Goal: Information Seeking & Learning: Find specific fact

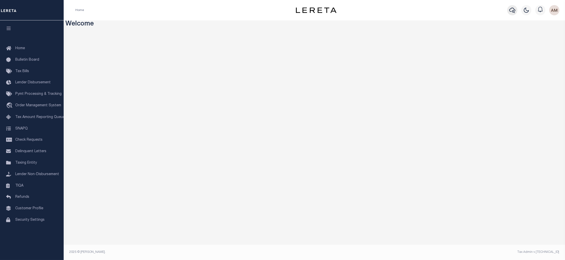
click at [513, 9] on icon "button" at bounding box center [512, 10] width 6 height 6
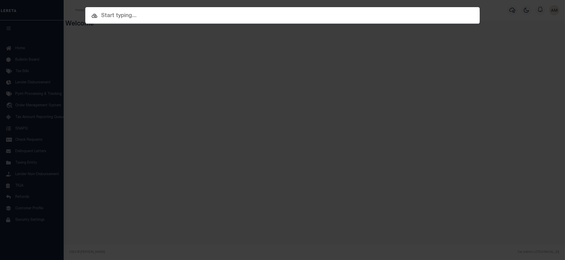
click at [334, 15] on input "text" at bounding box center [282, 15] width 394 height 9
paste input "10030052"
type input "10030052"
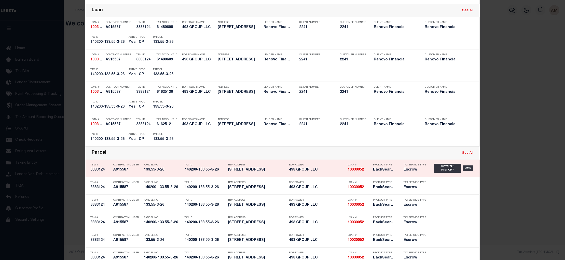
scroll to position [76, 0]
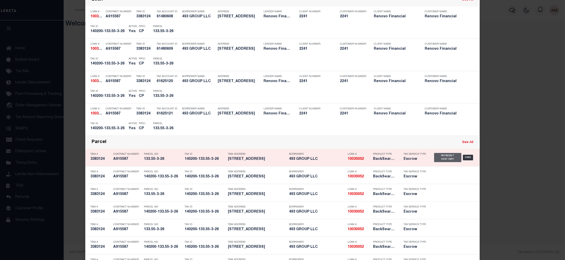
click at [451, 156] on div "Payment History" at bounding box center [447, 157] width 27 height 9
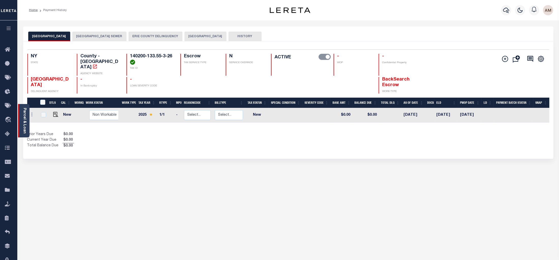
click at [23, 120] on link "Parcel & Loan" at bounding box center [25, 121] width 4 height 26
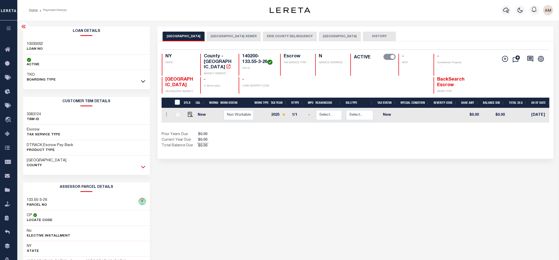
click at [145, 166] on icon at bounding box center [143, 167] width 4 height 3
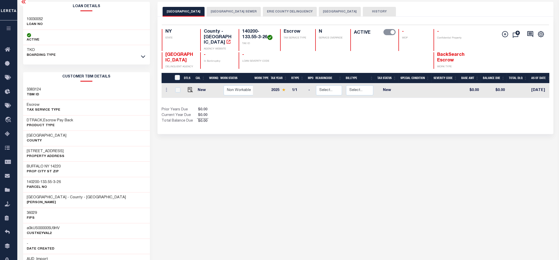
scroll to position [38, 0]
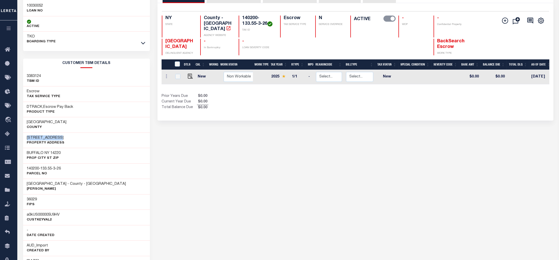
drag, startPoint x: 64, startPoint y: 137, endPoint x: 27, endPoint y: 139, distance: 37.5
click at [27, 139] on div "82 WOODSIDE AVE Property Address" at bounding box center [86, 140] width 127 height 16
copy h3 "82 WOODSIDE AVE"
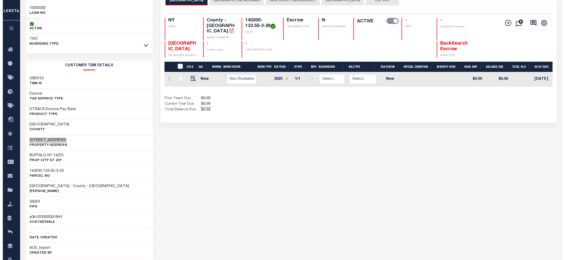
scroll to position [0, 0]
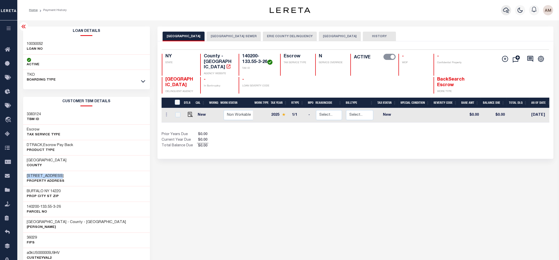
click at [504, 12] on icon "button" at bounding box center [506, 10] width 6 height 6
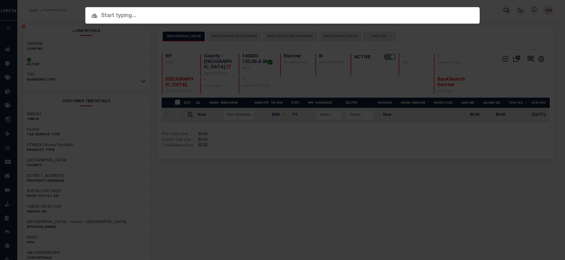
click at [360, 16] on input "text" at bounding box center [282, 15] width 394 height 9
paste input "10011431"
type input "10011431"
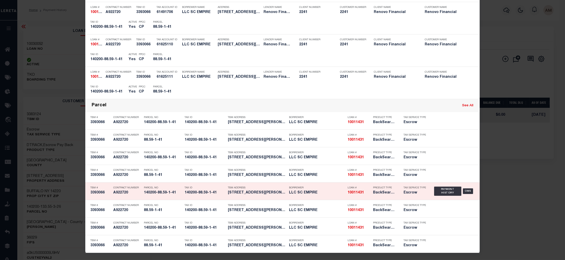
scroll to position [114, 0]
click at [445, 192] on div "Payment History" at bounding box center [447, 190] width 27 height 9
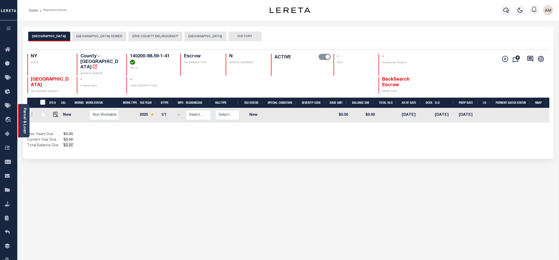
click at [25, 121] on link "Parcel & Loan" at bounding box center [25, 121] width 4 height 26
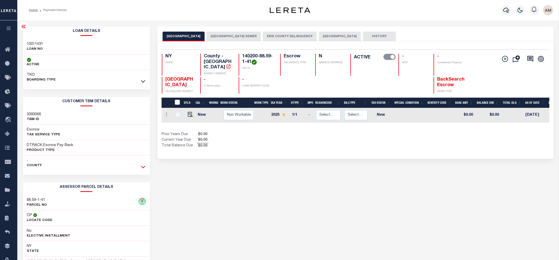
click at [142, 169] on icon at bounding box center [143, 166] width 4 height 5
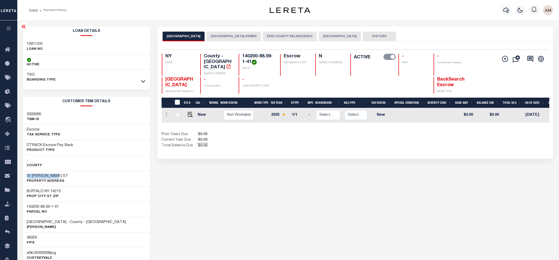
drag, startPoint x: 37, startPoint y: 178, endPoint x: 27, endPoint y: 178, distance: 9.2
click at [27, 178] on div "31 DANFORTH ST Property Address" at bounding box center [86, 178] width 127 height 16
copy h3 "31 DANFORTH ST"
click at [502, 13] on button "button" at bounding box center [506, 10] width 10 height 10
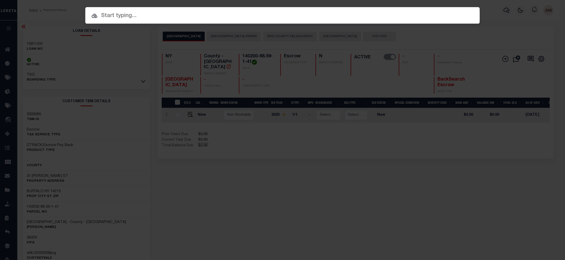
drag, startPoint x: 260, startPoint y: 20, endPoint x: 255, endPoint y: 17, distance: 6.2
click at [258, 19] on div "Include Loans TBM Customers Borrowers Payments (Lender Non-Disb) Payments (Lend…" at bounding box center [282, 15] width 394 height 17
paste input "10021646"
type input "10021646"
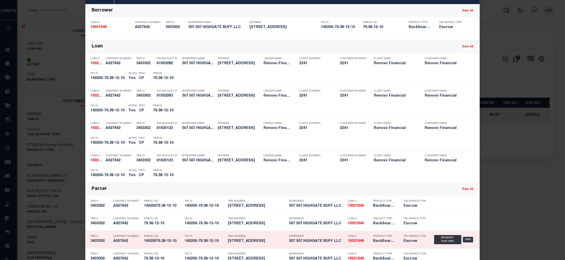
scroll to position [114, 0]
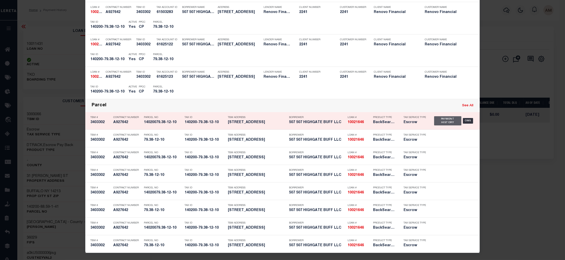
click at [443, 123] on div "Payment History" at bounding box center [447, 120] width 27 height 9
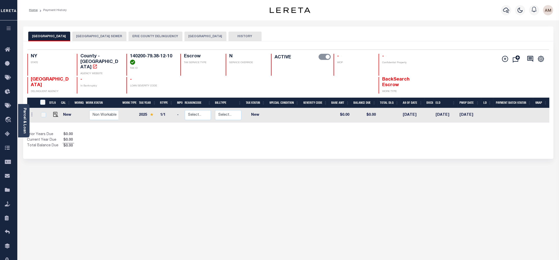
click at [23, 111] on link "Parcel & Loan" at bounding box center [25, 121] width 4 height 26
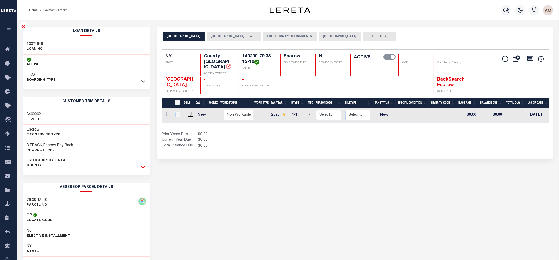
click at [143, 168] on icon at bounding box center [143, 167] width 4 height 3
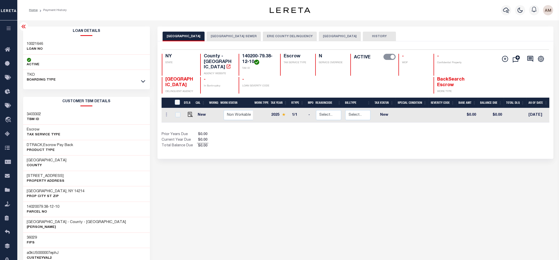
drag, startPoint x: 71, startPoint y: 177, endPoint x: 20, endPoint y: 178, distance: 50.9
click at [20, 178] on div "Loan Details 10021646 LOAN NO TKO" at bounding box center [86, 254] width 135 height 456
drag, startPoint x: 20, startPoint y: 178, endPoint x: 35, endPoint y: 177, distance: 14.8
copy h3 "221 ENGLEWOOD AVE"
click at [509, 14] on button "button" at bounding box center [506, 10] width 10 height 10
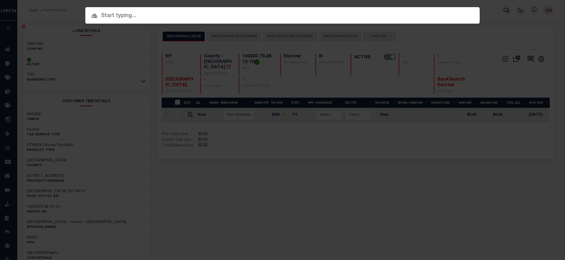
click at [362, 17] on input "text" at bounding box center [282, 15] width 394 height 9
paste input "10010142"
type input "10010142"
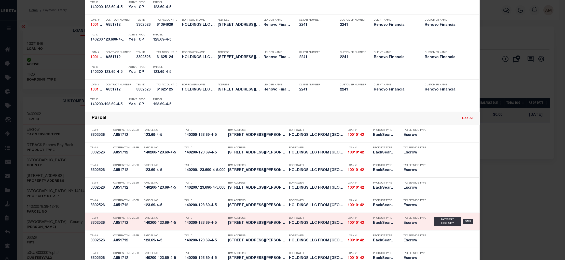
scroll to position [137, 0]
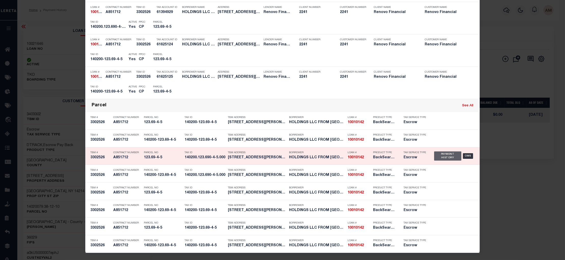
click at [439, 157] on div "Payment History" at bounding box center [447, 155] width 27 height 9
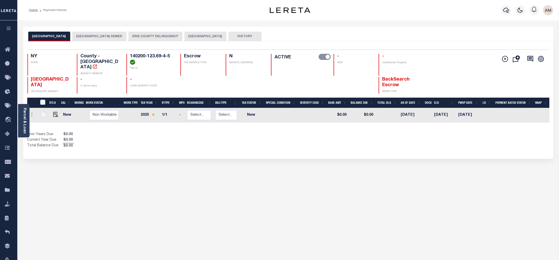
click at [23, 121] on div "Parcel & Loan" at bounding box center [23, 120] width 11 height 33
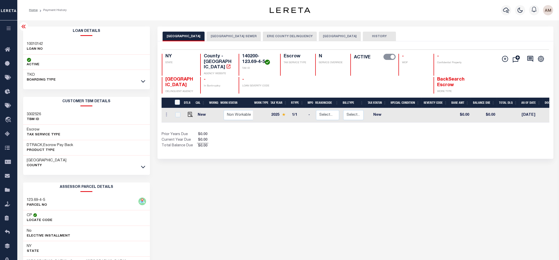
click at [146, 168] on div "CUSTOMER TBM DETAILS 3302526 TBM ID Escrow Tax Service Type County -" at bounding box center [86, 134] width 127 height 74
click at [144, 168] on icon at bounding box center [143, 166] width 4 height 5
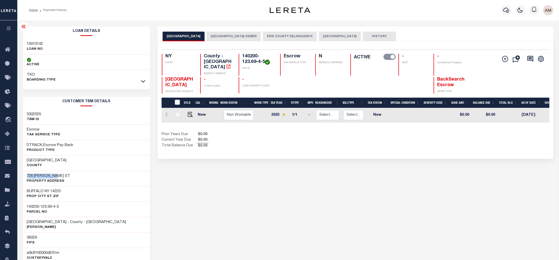
drag, startPoint x: 74, startPoint y: 171, endPoint x: 25, endPoint y: 173, distance: 49.1
click at [25, 173] on div "728 HOPKINS ST Property Address" at bounding box center [86, 178] width 127 height 16
drag, startPoint x: 25, startPoint y: 173, endPoint x: 34, endPoint y: 174, distance: 8.7
copy h3 "728 HOPKINS ST"
click at [508, 10] on icon "button" at bounding box center [506, 10] width 6 height 6
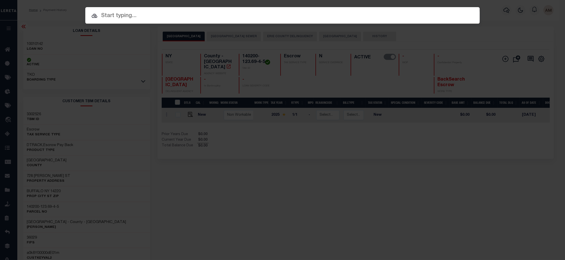
click at [272, 12] on input "text" at bounding box center [282, 15] width 394 height 9
paste input "10021537"
type input "10021537"
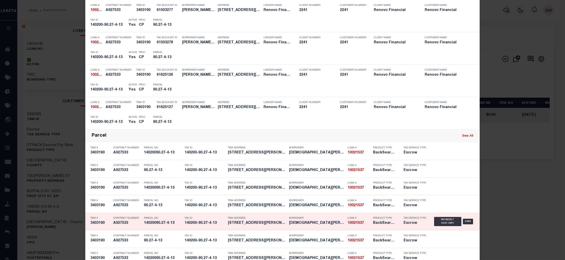
scroll to position [114, 0]
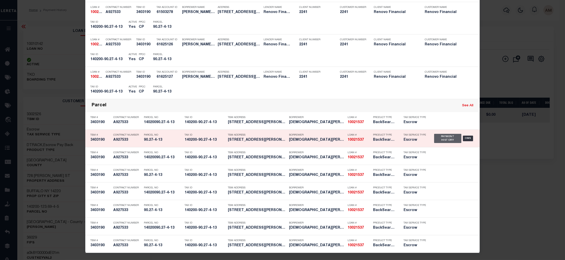
click at [447, 139] on div "Payment History" at bounding box center [447, 138] width 27 height 9
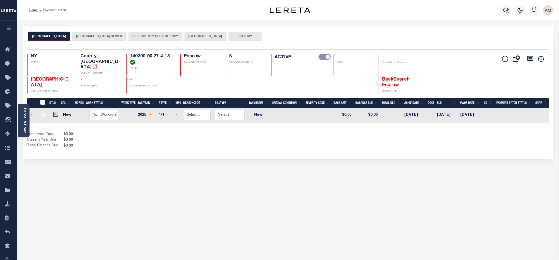
drag, startPoint x: 24, startPoint y: 108, endPoint x: 33, endPoint y: 114, distance: 10.5
click at [24, 108] on link "Parcel & Loan" at bounding box center [25, 121] width 4 height 26
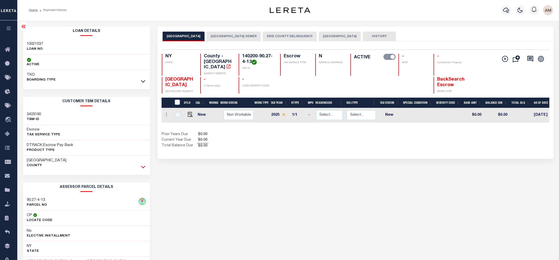
click at [144, 167] on icon at bounding box center [143, 167] width 4 height 3
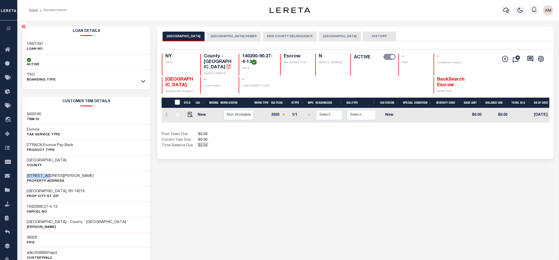
click at [26, 175] on div "[STREET_ADDRESS][PERSON_NAME] Property Address" at bounding box center [86, 178] width 127 height 16
drag, startPoint x: 26, startPoint y: 175, endPoint x: 36, endPoint y: 176, distance: 10.0
copy h3 "[STREET_ADDRESS][PERSON_NAME]"
click at [501, 11] on button "button" at bounding box center [506, 10] width 10 height 10
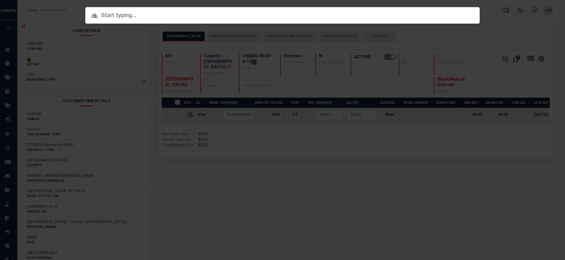
click at [361, 13] on input "text" at bounding box center [282, 15] width 394 height 9
paste input "10011417"
type input "10011417"
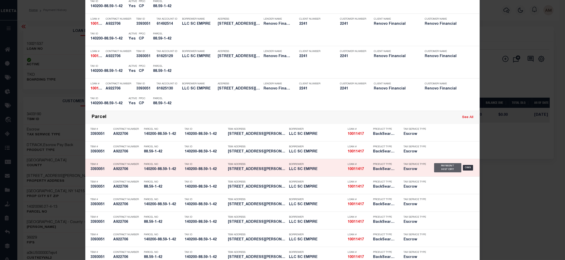
scroll to position [114, 0]
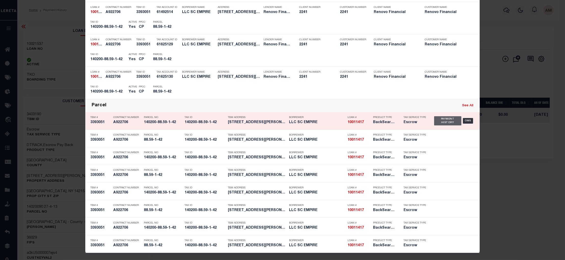
click at [446, 122] on div "Payment History" at bounding box center [447, 120] width 27 height 9
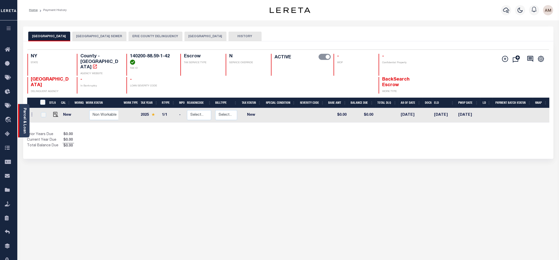
click at [26, 125] on link "Parcel & Loan" at bounding box center [25, 121] width 4 height 26
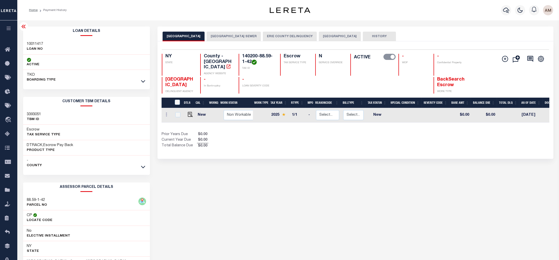
click at [145, 168] on icon at bounding box center [143, 166] width 4 height 5
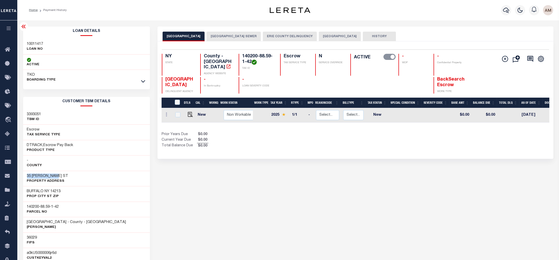
drag, startPoint x: 62, startPoint y: 175, endPoint x: 34, endPoint y: 175, distance: 28.0
click at [27, 177] on div "35 DANFORTH ST Property Address" at bounding box center [86, 178] width 127 height 16
copy h3 "35 DANFORTH ST"
click at [506, 10] on icon "button" at bounding box center [506, 10] width 6 height 6
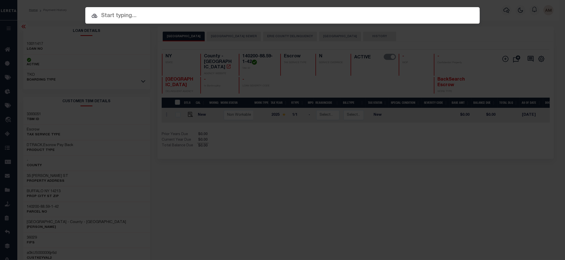
click at [326, 13] on input "text" at bounding box center [282, 15] width 394 height 9
paste input "0002127700"
type input "0002127700"
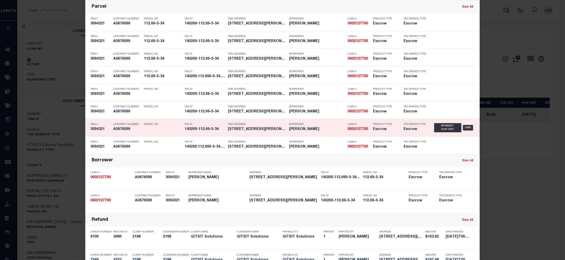
scroll to position [167, 0]
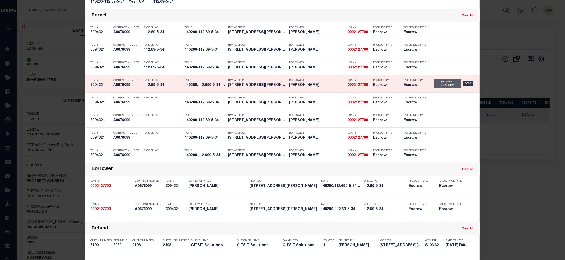
click at [442, 82] on div "Payment History" at bounding box center [447, 83] width 27 height 9
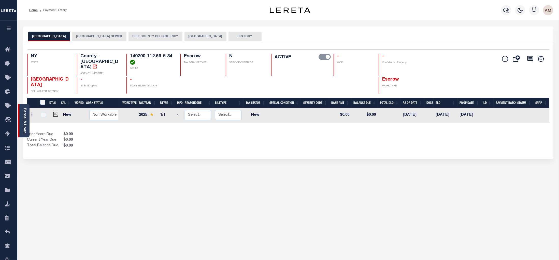
click at [21, 108] on div "Parcel & Loan" at bounding box center [23, 120] width 11 height 33
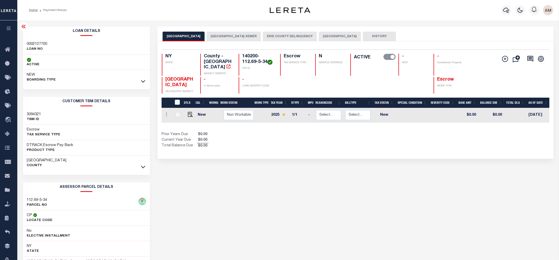
click at [201, 220] on div "[GEOGRAPHIC_DATA] AND COUNTY [GEOGRAPHIC_DATA] [GEOGRAPHIC_DATA] ERIE COUNTY [G…" at bounding box center [356, 169] width 404 height 287
click at [140, 166] on link at bounding box center [143, 167] width 6 height 4
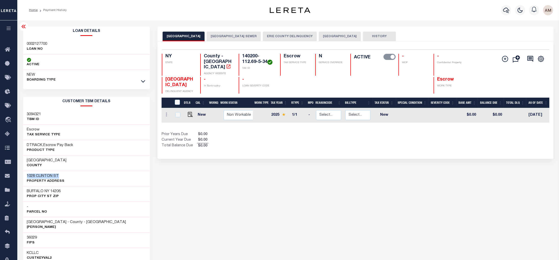
click at [24, 175] on div "[STREET_ADDRESS] Property Address" at bounding box center [86, 178] width 127 height 16
drag, startPoint x: 24, startPoint y: 175, endPoint x: 41, endPoint y: 174, distance: 16.6
copy h3 "1028 CLINTON ST"
click at [508, 9] on icon "button" at bounding box center [506, 10] width 6 height 5
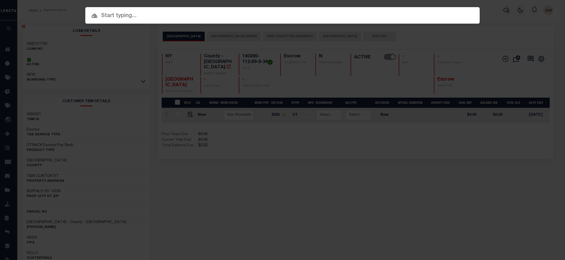
click at [214, 18] on input "text" at bounding box center [282, 15] width 394 height 9
paste input "10020826"
type input "10020826"
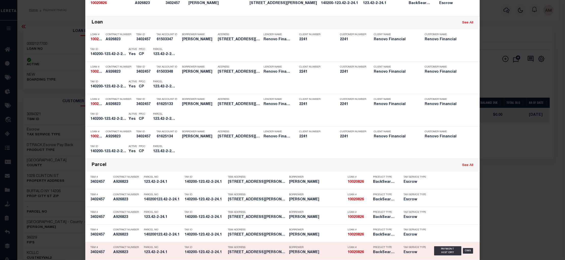
scroll to position [114, 0]
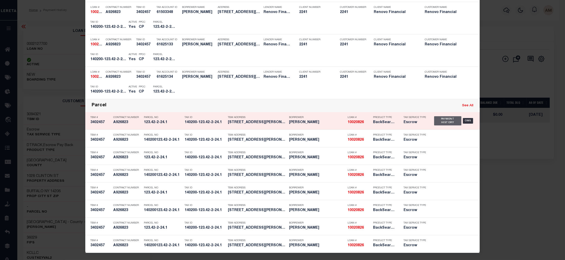
click at [446, 119] on div "Payment History" at bounding box center [447, 120] width 27 height 9
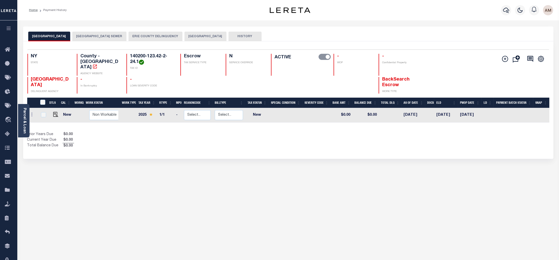
click at [25, 105] on div "Parcel & Loan" at bounding box center [23, 120] width 11 height 33
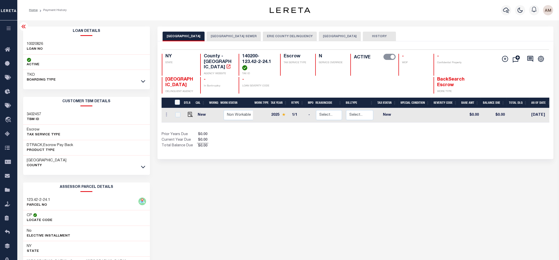
click at [144, 169] on icon at bounding box center [143, 166] width 4 height 5
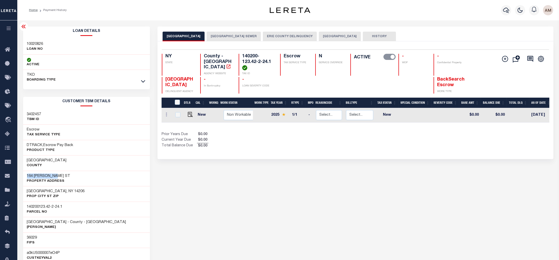
drag, startPoint x: 62, startPoint y: 175, endPoint x: 23, endPoint y: 177, distance: 39.3
click at [23, 177] on div "164 BARNARD ST Property Address" at bounding box center [86, 178] width 127 height 16
drag, startPoint x: 23, startPoint y: 177, endPoint x: 41, endPoint y: 177, distance: 17.6
copy h3 "164 BARNARD ST"
click at [511, 12] on div at bounding box center [506, 10] width 14 height 18
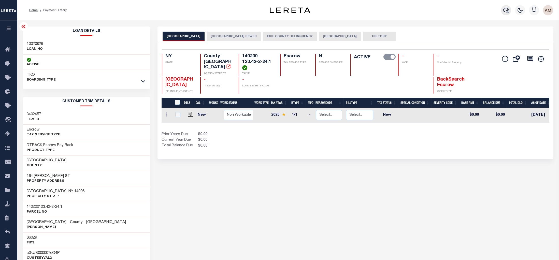
click at [506, 11] on icon "button" at bounding box center [506, 10] width 6 height 6
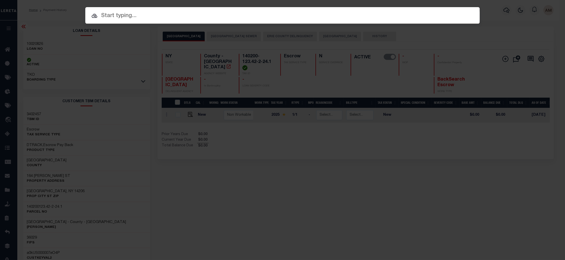
click at [173, 19] on input "text" at bounding box center [282, 15] width 394 height 9
paste input "10010521"
type input "10010521"
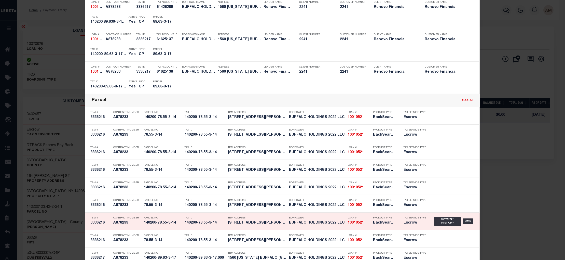
scroll to position [305, 0]
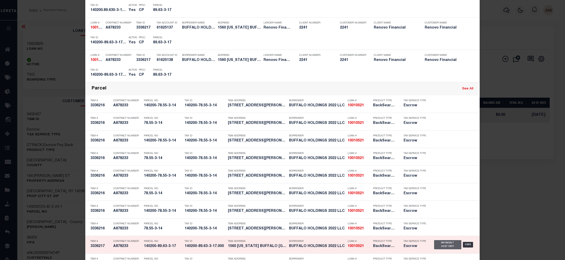
click at [444, 246] on div "Payment History" at bounding box center [447, 244] width 27 height 9
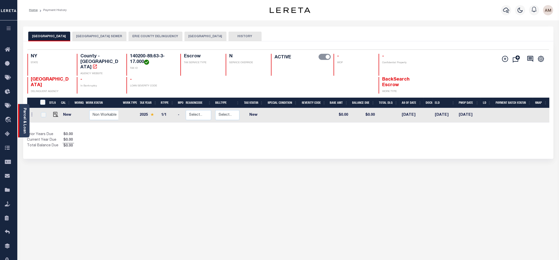
click at [26, 120] on link "Parcel & Loan" at bounding box center [25, 121] width 4 height 26
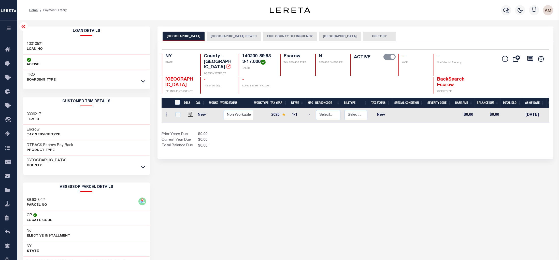
click at [148, 166] on div "[GEOGRAPHIC_DATA]" at bounding box center [86, 162] width 127 height 15
click at [144, 167] on icon at bounding box center [143, 167] width 4 height 3
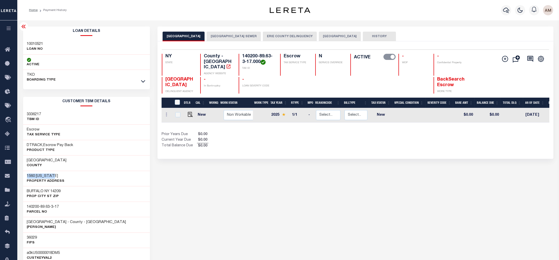
drag, startPoint x: 66, startPoint y: 173, endPoint x: 72, endPoint y: 178, distance: 7.7
click at [72, 178] on div "CUSTOMER TBM DETAILS 3336217 TBM ID Escrow -" at bounding box center [86, 218] width 127 height 243
drag, startPoint x: 72, startPoint y: 178, endPoint x: 30, endPoint y: 170, distance: 42.8
drag, startPoint x: 30, startPoint y: 170, endPoint x: 66, endPoint y: 176, distance: 36.9
click at [66, 176] on div "1560 DELAWARE Property Address" at bounding box center [86, 178] width 127 height 16
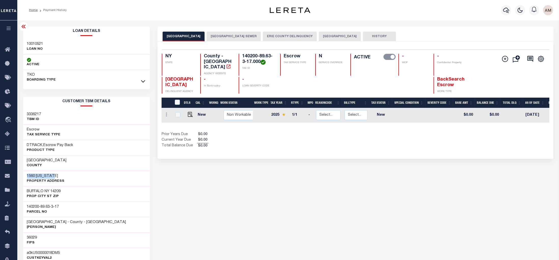
drag, startPoint x: 34, startPoint y: 177, endPoint x: 27, endPoint y: 178, distance: 7.7
click at [27, 178] on h3 "1560 DELAWARE" at bounding box center [46, 175] width 38 height 5
drag, startPoint x: 27, startPoint y: 178, endPoint x: 32, endPoint y: 178, distance: 5.3
copy h3 "1560 DELAWARE"
click at [505, 11] on icon "button" at bounding box center [506, 10] width 6 height 6
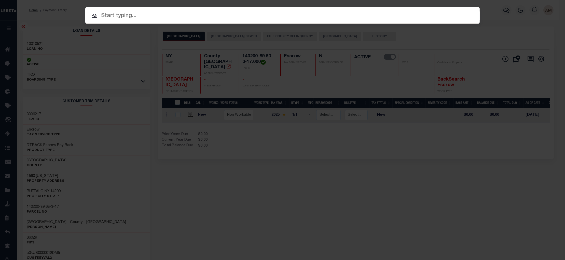
click at [322, 16] on input "text" at bounding box center [282, 15] width 394 height 9
paste input "10011362"
type input "10011362"
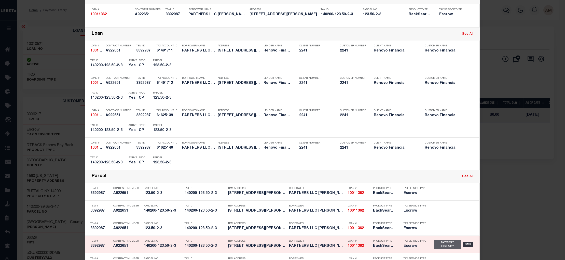
scroll to position [114, 0]
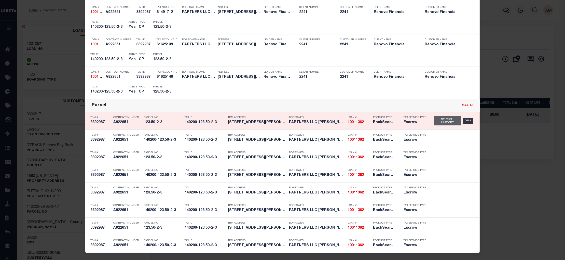
click at [442, 116] on div "Payment History" at bounding box center [447, 120] width 27 height 9
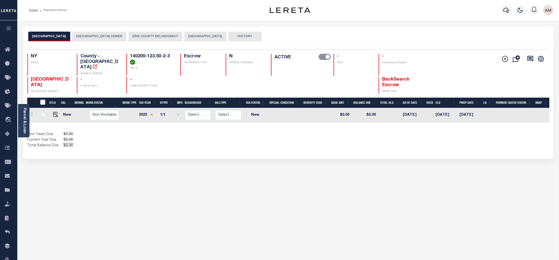
click at [27, 107] on div "Parcel & Loan" at bounding box center [23, 120] width 11 height 33
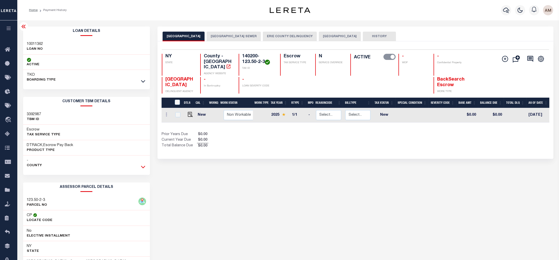
click at [142, 166] on icon at bounding box center [143, 166] width 4 height 5
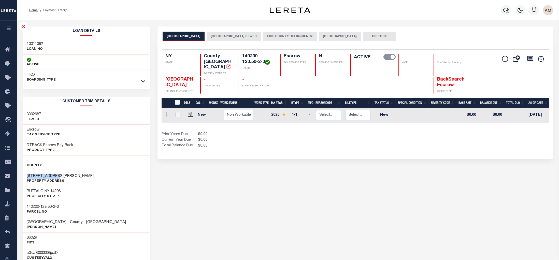
drag, startPoint x: 65, startPoint y: 174, endPoint x: 20, endPoint y: 175, distance: 45.3
click at [20, 175] on div "Loan Details 10011362 LOAN NO TKO" at bounding box center [86, 254] width 135 height 456
drag, startPoint x: 20, startPoint y: 175, endPoint x: 41, endPoint y: 172, distance: 21.6
copy h3 "[STREET_ADDRESS][PERSON_NAME]"
click at [509, 7] on button "button" at bounding box center [506, 10] width 10 height 10
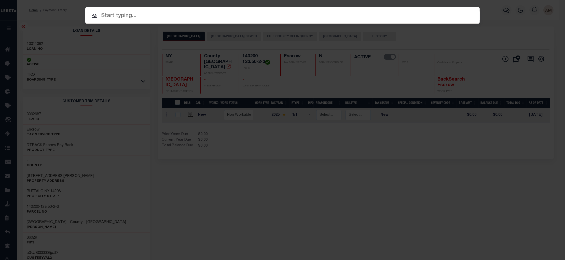
click at [429, 9] on div at bounding box center [282, 15] width 394 height 16
click at [427, 13] on input "text" at bounding box center [282, 15] width 394 height 9
paste input "10030181"
type input "10030181"
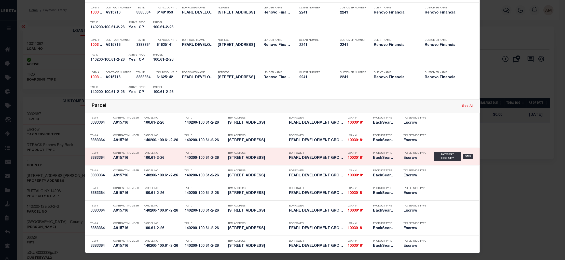
scroll to position [114, 0]
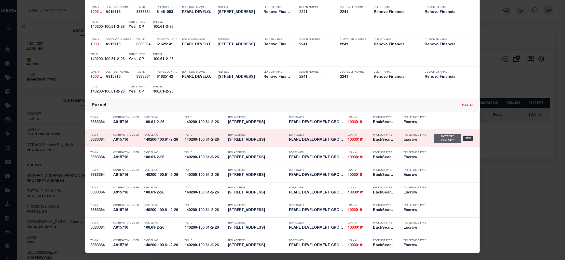
click at [448, 134] on div "Payment History" at bounding box center [447, 138] width 27 height 9
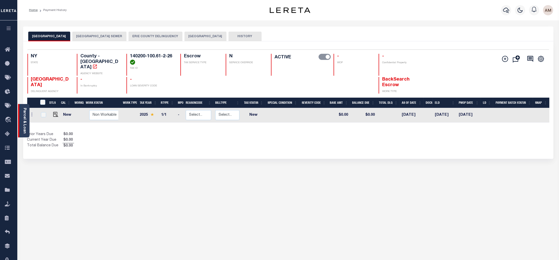
click at [26, 109] on link "Parcel & Loan" at bounding box center [25, 121] width 4 height 26
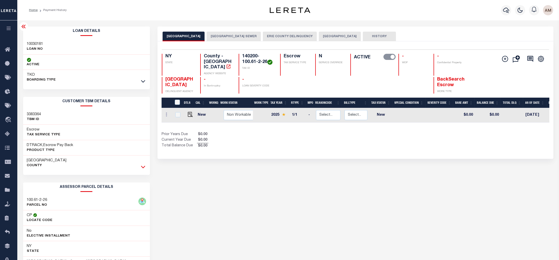
click at [143, 167] on icon at bounding box center [143, 166] width 4 height 5
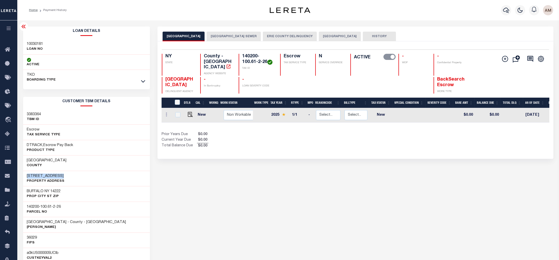
drag, startPoint x: 72, startPoint y: 174, endPoint x: 26, endPoint y: 175, distance: 46.1
click at [26, 175] on div "149 RICHMOND AVE Property Address" at bounding box center [86, 178] width 127 height 16
drag, startPoint x: 26, startPoint y: 175, endPoint x: 32, endPoint y: 177, distance: 6.9
copy h3 "149 RICHMOND AVE"
click at [507, 9] on icon "button" at bounding box center [506, 10] width 6 height 6
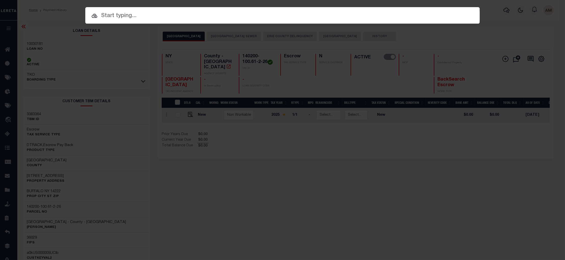
click at [364, 16] on input "text" at bounding box center [282, 15] width 394 height 9
paste input "10010521"
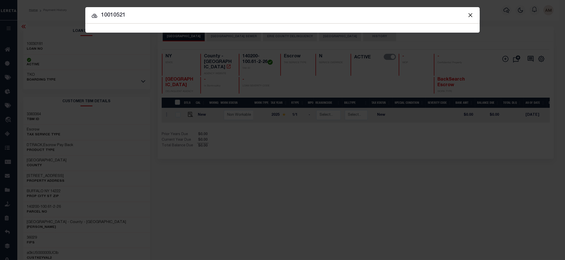
type input "10010521"
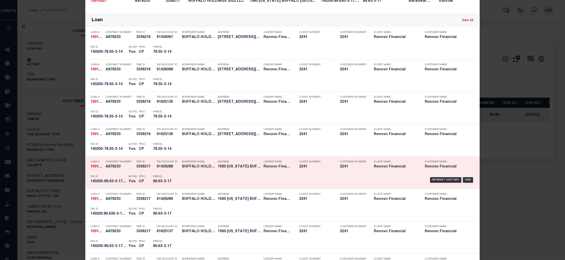
scroll to position [114, 0]
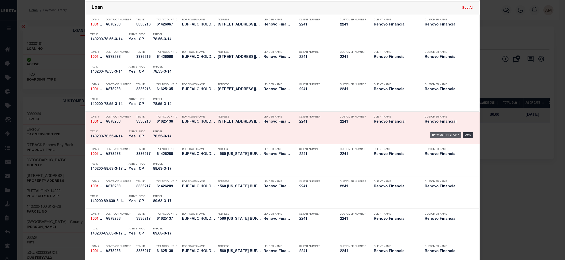
click at [442, 134] on div "Payment History" at bounding box center [445, 135] width 31 height 6
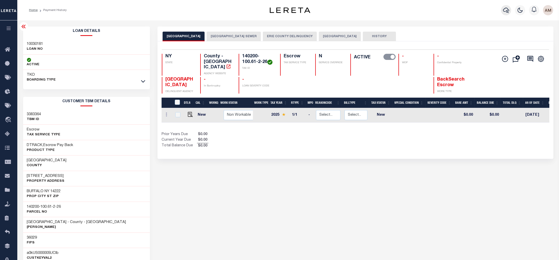
click at [505, 8] on icon "button" at bounding box center [506, 10] width 6 height 6
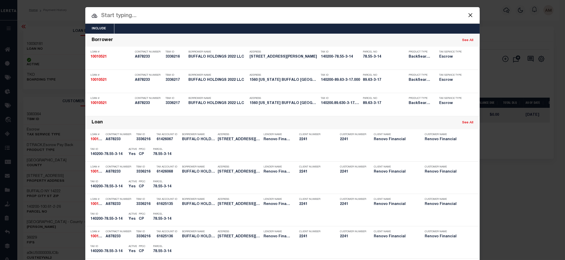
click at [273, 15] on input "text" at bounding box center [282, 15] width 394 height 9
paste input "2118531"
type input "2118531"
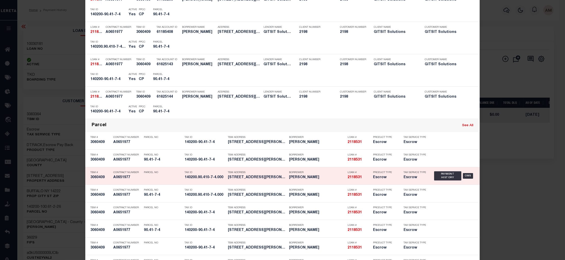
scroll to position [137, 0]
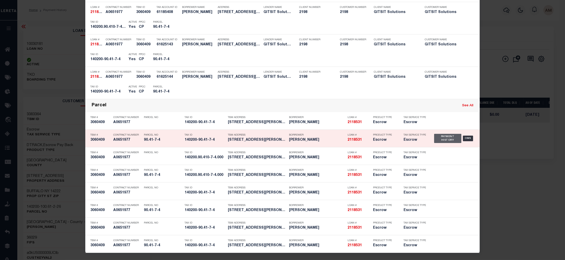
click at [443, 136] on div "Payment History" at bounding box center [447, 138] width 27 height 9
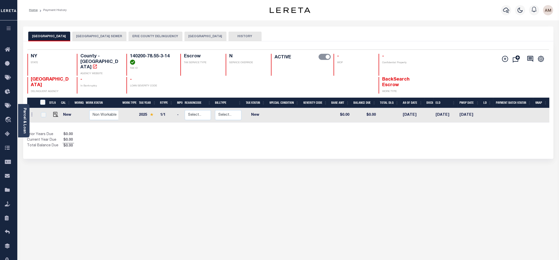
click at [28, 118] on div "Parcel & Loan" at bounding box center [23, 120] width 11 height 33
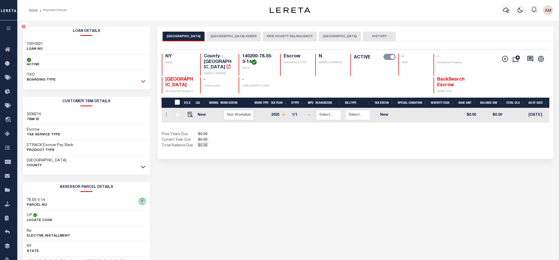
click at [144, 81] on icon at bounding box center [143, 81] width 4 height 3
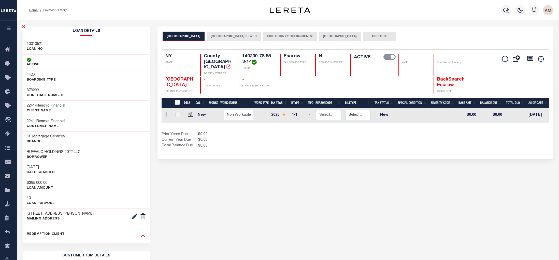
click at [142, 237] on icon at bounding box center [143, 235] width 4 height 3
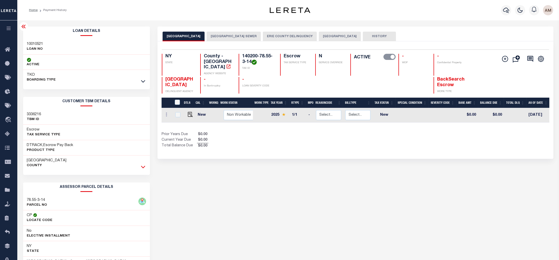
click at [141, 166] on icon at bounding box center [143, 166] width 4 height 5
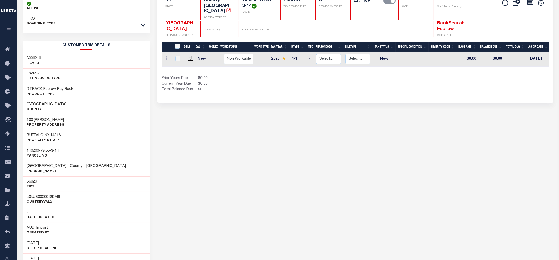
scroll to position [76, 0]
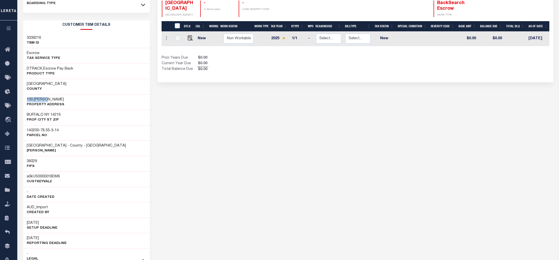
drag, startPoint x: 49, startPoint y: 101, endPoint x: 25, endPoint y: 100, distance: 23.7
click at [25, 100] on div "100 VIRGIL Property Address" at bounding box center [86, 102] width 127 height 16
drag, startPoint x: 25, startPoint y: 100, endPoint x: 33, endPoint y: 100, distance: 7.9
copy h3 "100 VIRGIL"
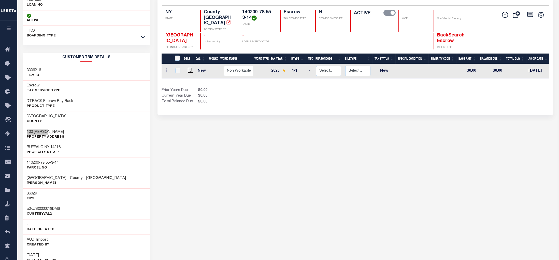
scroll to position [0, 0]
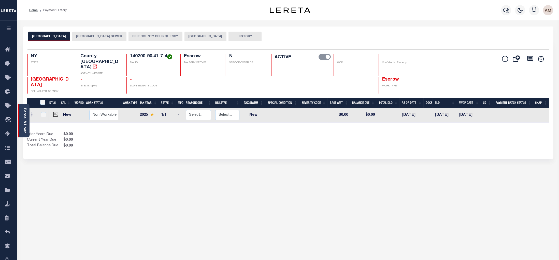
click at [26, 122] on link "Parcel & Loan" at bounding box center [25, 121] width 4 height 26
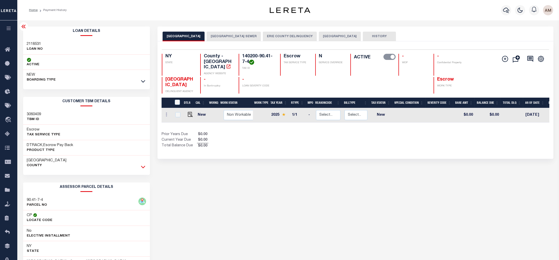
click at [143, 168] on icon at bounding box center [143, 166] width 4 height 5
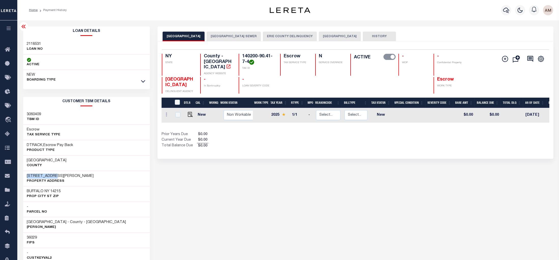
drag, startPoint x: 63, startPoint y: 175, endPoint x: 26, endPoint y: 176, distance: 37.7
click at [26, 176] on div "[STREET_ADDRESS][PERSON_NAME] Property Address" at bounding box center [86, 178] width 127 height 16
drag, startPoint x: 26, startPoint y: 176, endPoint x: 29, endPoint y: 176, distance: 3.1
copy h3 "[STREET_ADDRESS][PERSON_NAME]"
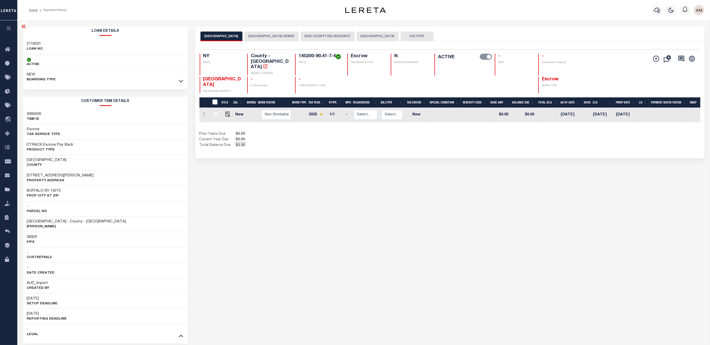
click at [218, 232] on div "[GEOGRAPHIC_DATA] AND COUNTY [GEOGRAPHIC_DATA] [GEOGRAPHIC_DATA] ERIE COUNTY [G…" at bounding box center [450, 254] width 517 height 456
click at [383, 37] on button "BUFFALO CITY" at bounding box center [378, 37] width 42 height 10
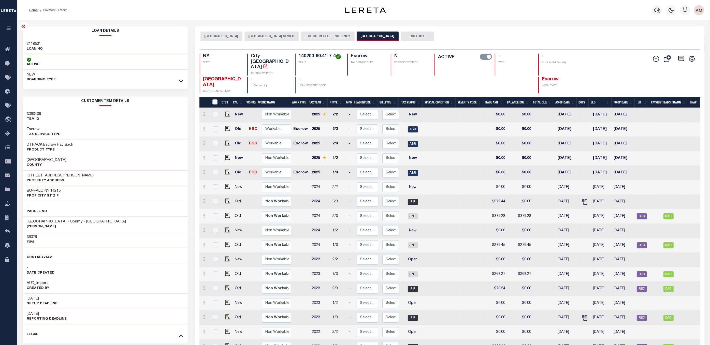
click at [559, 26] on div "Parcel & Loan Loan Details 2118531 LOAN NO ACTIVE" at bounding box center [363, 297] width 689 height 554
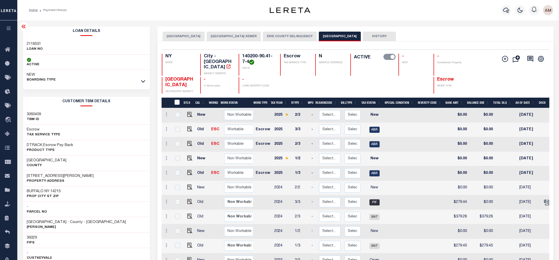
click at [23, 28] on icon at bounding box center [23, 27] width 4 height 4
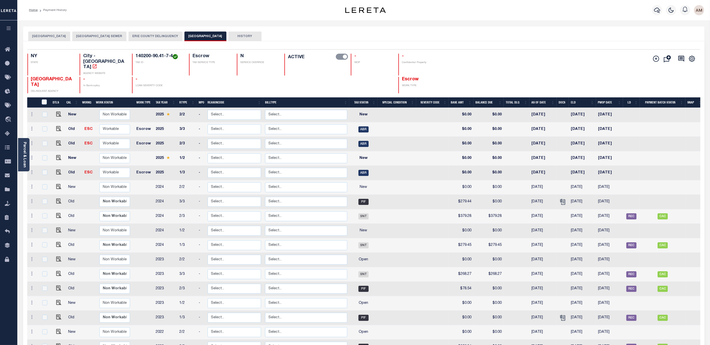
click at [441, 47] on div "Selected 29 Results 1 Items per page 25 50 100 NY STATE TAX ID N" at bounding box center [363, 304] width 681 height 526
click at [190, 167] on td "1/3" at bounding box center [186, 173] width 19 height 15
checkbox input "true"
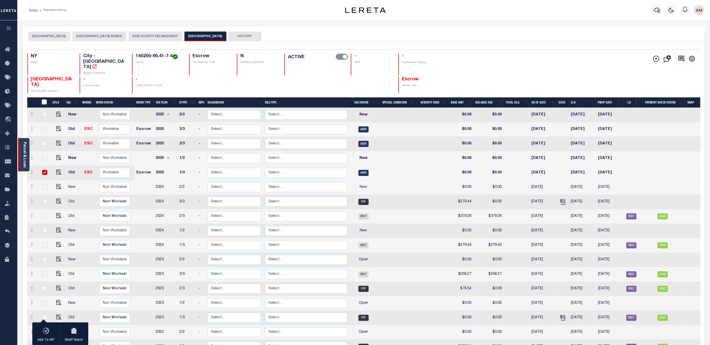
click at [25, 155] on link "Parcel & Loan" at bounding box center [25, 155] width 4 height 26
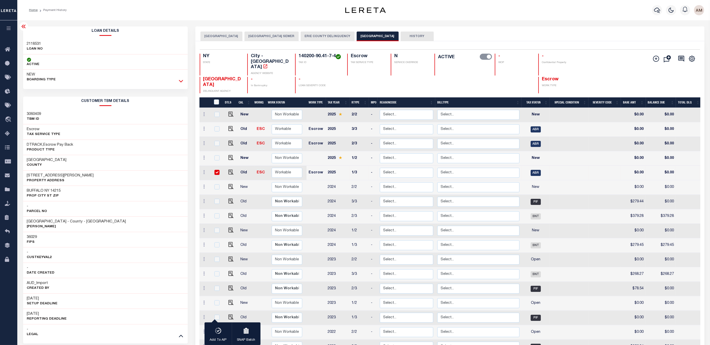
click at [182, 82] on icon at bounding box center [181, 80] width 4 height 5
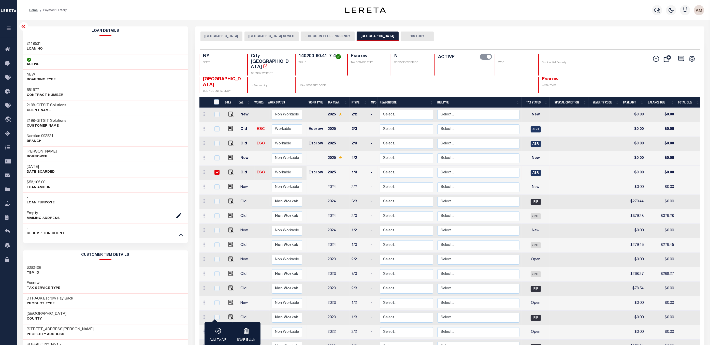
click at [25, 30] on icon at bounding box center [24, 26] width 6 height 6
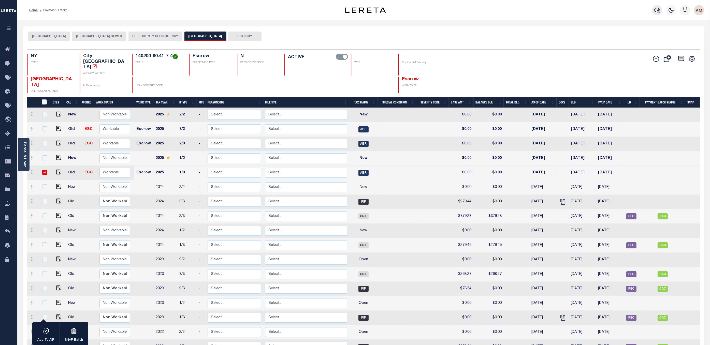
click at [559, 10] on button "button" at bounding box center [657, 10] width 10 height 10
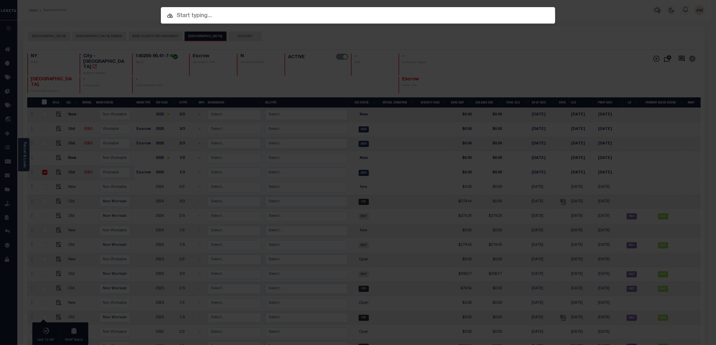
paste input "10011431"
type input "10011431"
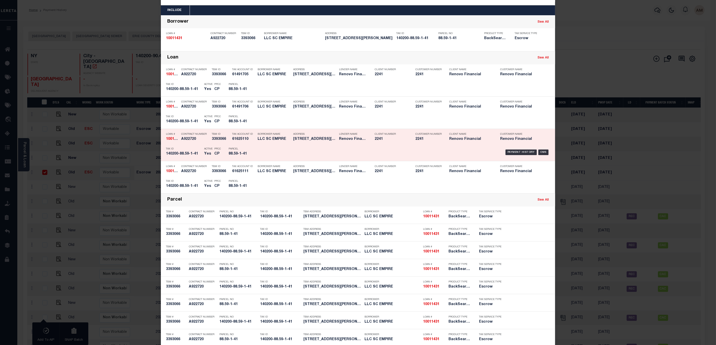
scroll to position [28, 0]
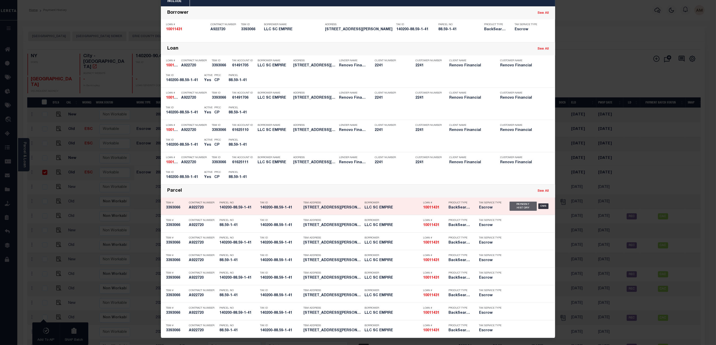
click at [515, 205] on div "Payment History" at bounding box center [522, 206] width 27 height 9
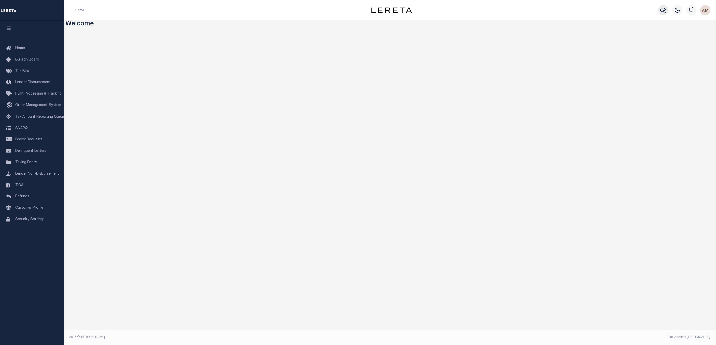
click at [659, 10] on button "button" at bounding box center [663, 10] width 10 height 10
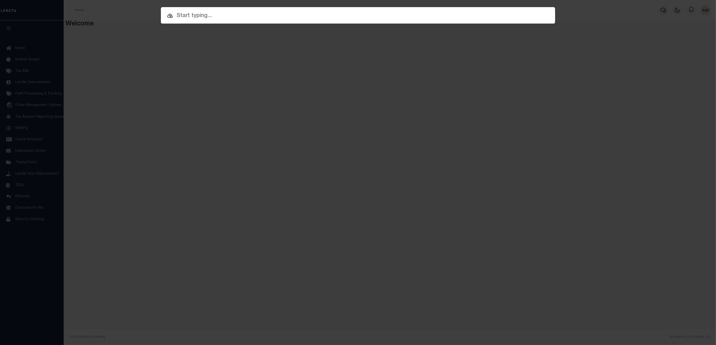
click at [439, 13] on input "text" at bounding box center [358, 15] width 394 height 9
paste input "10030052"
type input "10030052"
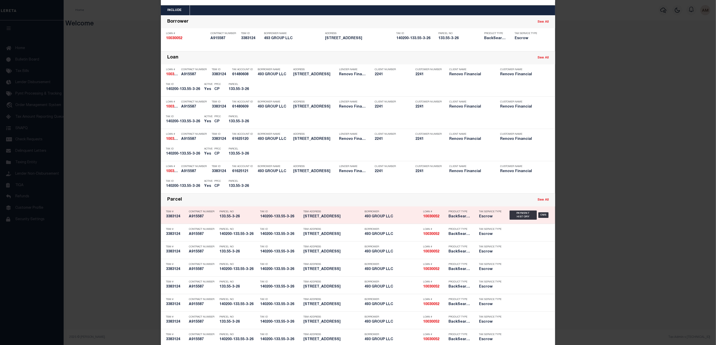
scroll to position [28, 0]
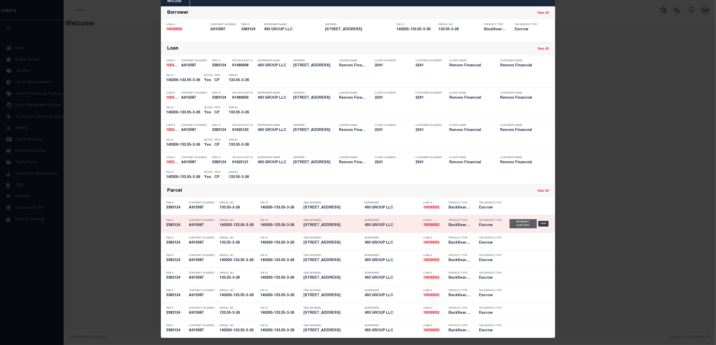
click at [526, 222] on div "Payment History" at bounding box center [522, 223] width 27 height 9
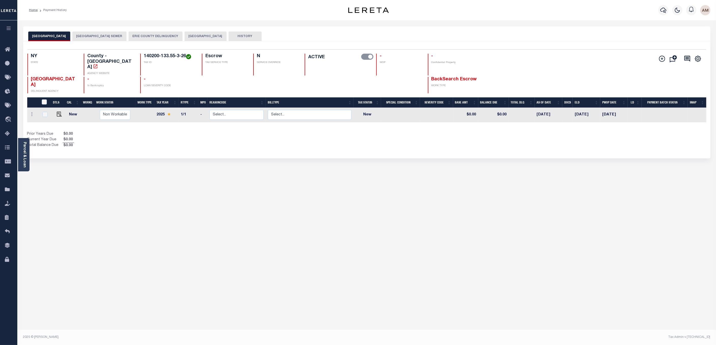
click at [198, 33] on button "[GEOGRAPHIC_DATA]" at bounding box center [205, 37] width 42 height 10
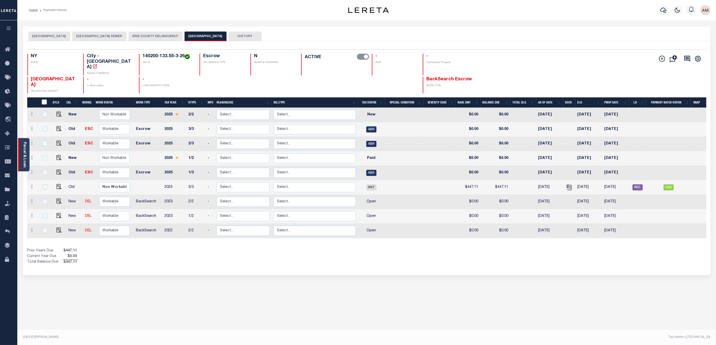
click at [27, 156] on div "Parcel & Loan" at bounding box center [23, 154] width 11 height 33
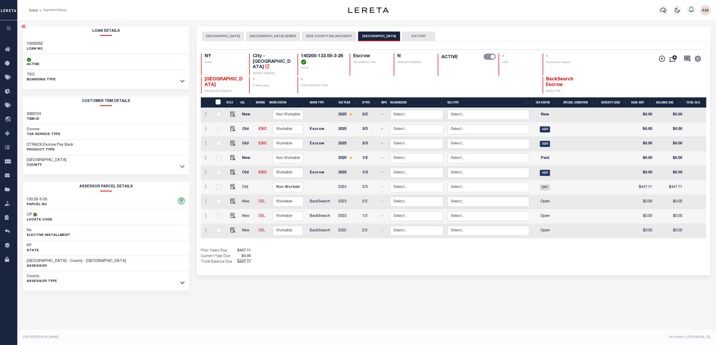
click at [181, 164] on icon at bounding box center [182, 166] width 4 height 5
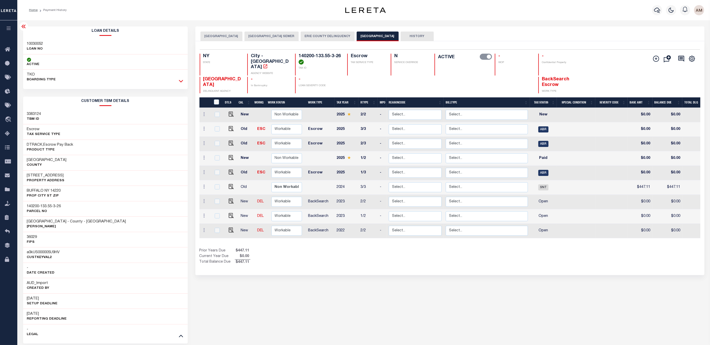
click at [181, 82] on icon at bounding box center [181, 81] width 4 height 3
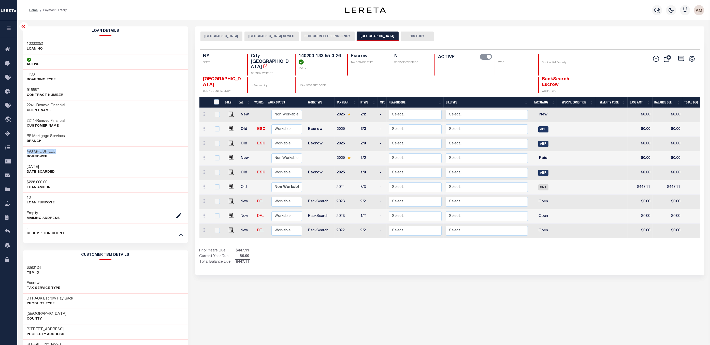
drag, startPoint x: 67, startPoint y: 152, endPoint x: 25, endPoint y: 153, distance: 42.2
click at [25, 153] on div "493 GROUP LLC Borrower" at bounding box center [105, 155] width 165 height 16
drag, startPoint x: 25, startPoint y: 153, endPoint x: 38, endPoint y: 154, distance: 13.5
copy h3 "493 GROUP LLC"
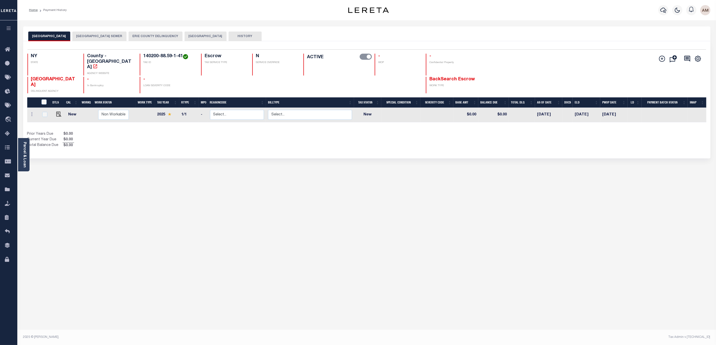
click at [111, 39] on button "[GEOGRAPHIC_DATA] SEWER" at bounding box center [99, 37] width 54 height 10
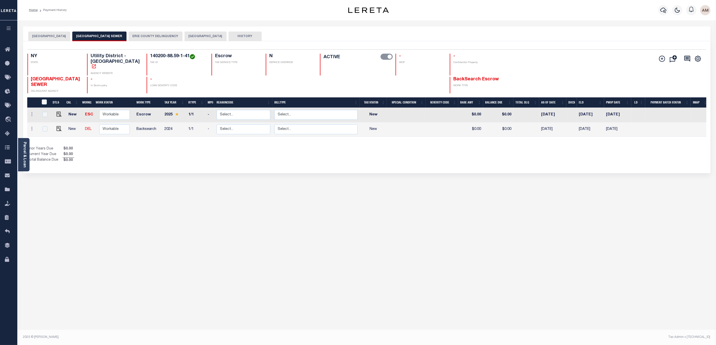
click at [164, 34] on button "ERIE COUNTY DELINQUENCY" at bounding box center [155, 37] width 54 height 10
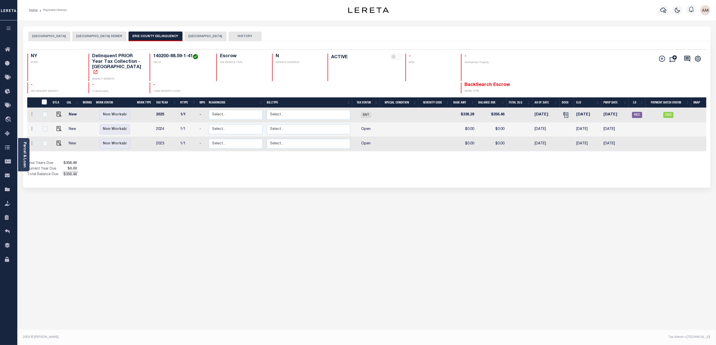
click at [198, 37] on button "[GEOGRAPHIC_DATA]" at bounding box center [205, 37] width 42 height 10
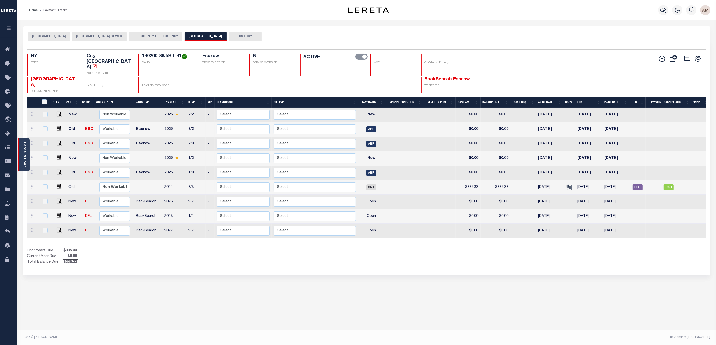
click at [24, 153] on link "Parcel & Loan" at bounding box center [25, 155] width 4 height 26
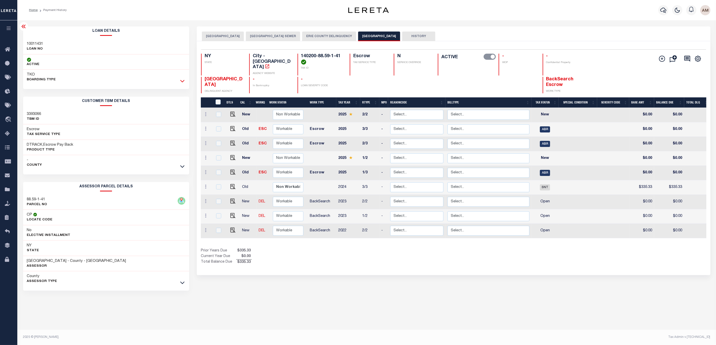
click at [180, 80] on icon at bounding box center [182, 80] width 4 height 5
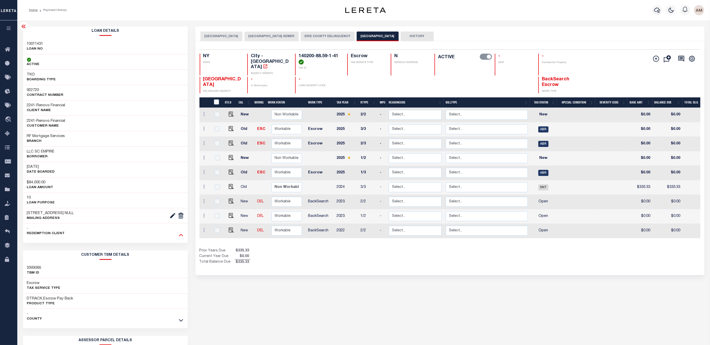
click at [183, 237] on icon at bounding box center [181, 234] width 4 height 5
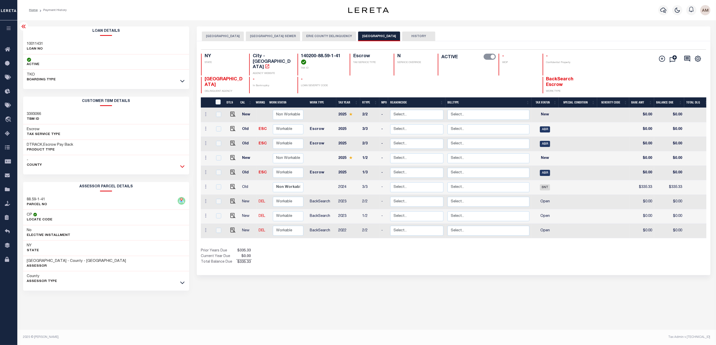
click at [184, 169] on icon at bounding box center [182, 166] width 4 height 5
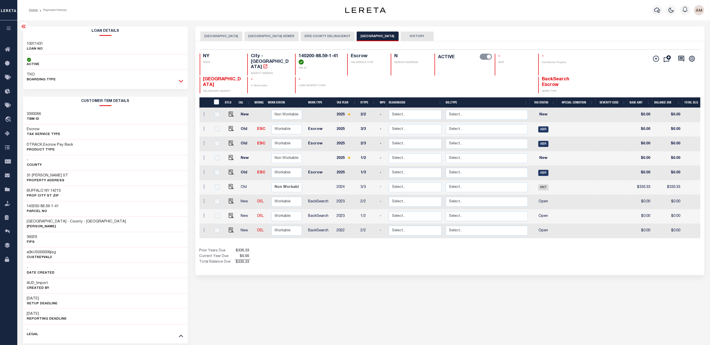
click at [179, 82] on icon at bounding box center [181, 80] width 4 height 5
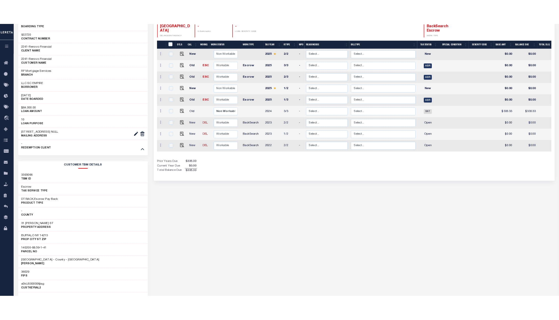
scroll to position [38, 0]
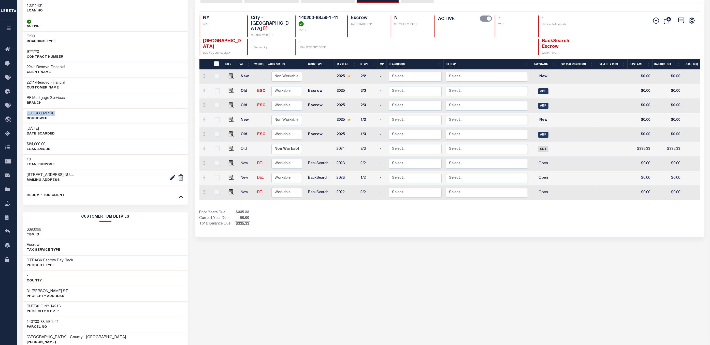
drag, startPoint x: 57, startPoint y: 114, endPoint x: 26, endPoint y: 115, distance: 30.8
click at [26, 115] on div "LLC SC EMPIRE Borrower" at bounding box center [105, 116] width 165 height 16
drag, startPoint x: 26, startPoint y: 115, endPoint x: 30, endPoint y: 115, distance: 4.1
copy h3 "LLC SC EMPIRE"
